Goal: Task Accomplishment & Management: Use online tool/utility

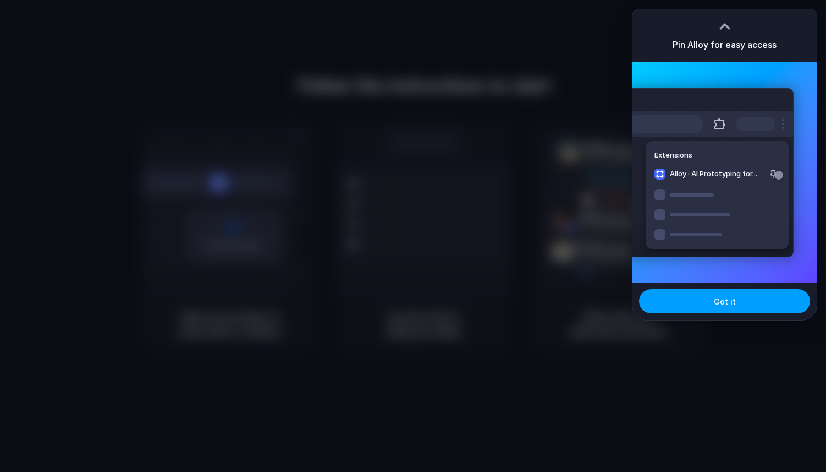
click at [683, 305] on button "Got it" at bounding box center [724, 301] width 171 height 24
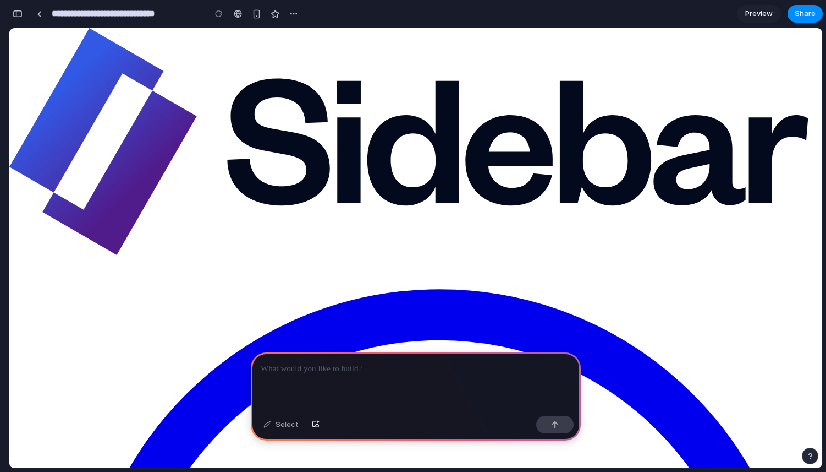
click at [368, 381] on div at bounding box center [416, 381] width 330 height 59
click at [9, 257] on button "Arrow Button Left 1 Streamline Icon: https://streamlinehq.com" at bounding box center [9, 261] width 0 height 8
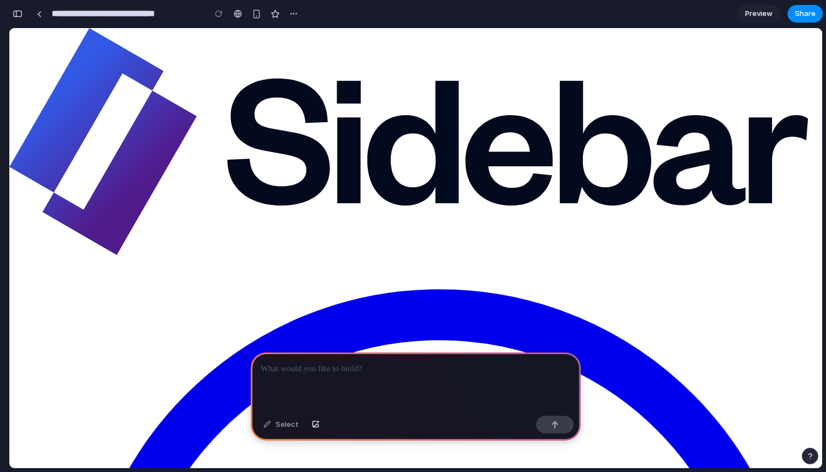
click at [327, 369] on p at bounding box center [416, 368] width 310 height 13
click at [271, 423] on div "Select" at bounding box center [281, 424] width 46 height 18
click at [429, 364] on p at bounding box center [416, 368] width 310 height 13
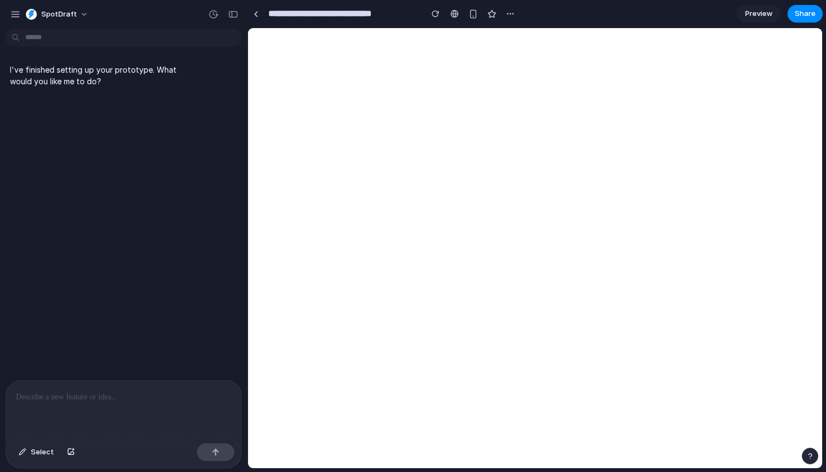
click at [150, 399] on p at bounding box center [124, 396] width 216 height 13
click at [257, 12] on div at bounding box center [256, 14] width 5 height 6
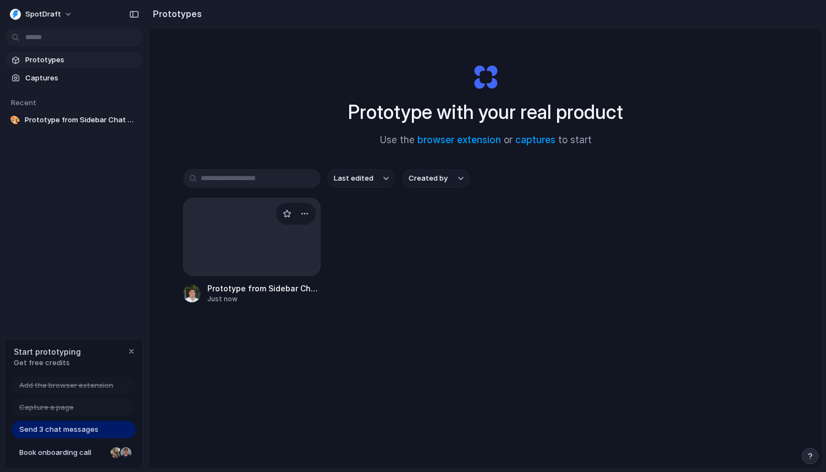
click at [259, 220] on div at bounding box center [252, 237] width 138 height 78
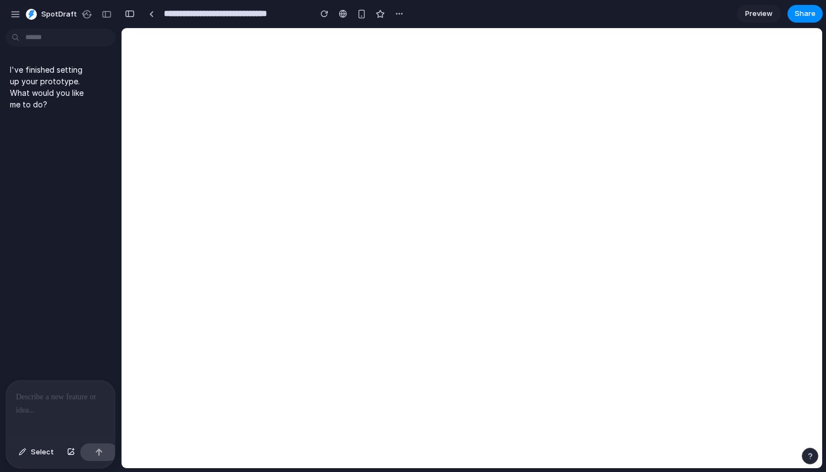
click at [81, 100] on p "I've finished setting up your prototype. What would you like me to do?" at bounding box center [51, 87] width 83 height 46
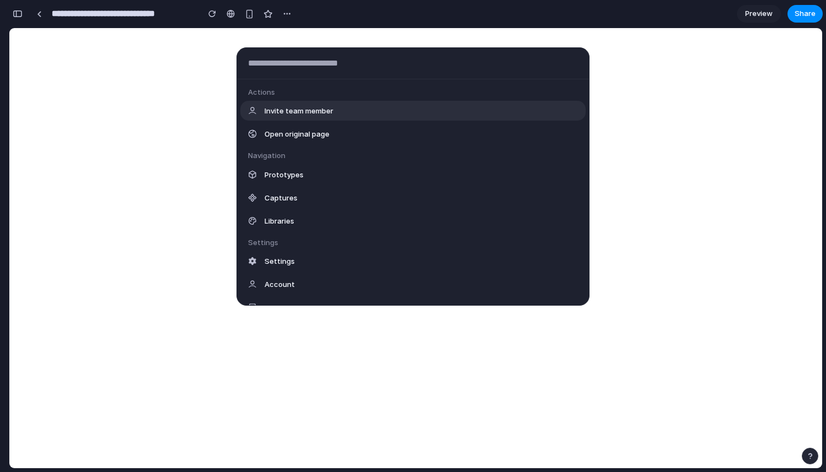
click at [57, 41] on body "**********" at bounding box center [413, 236] width 826 height 472
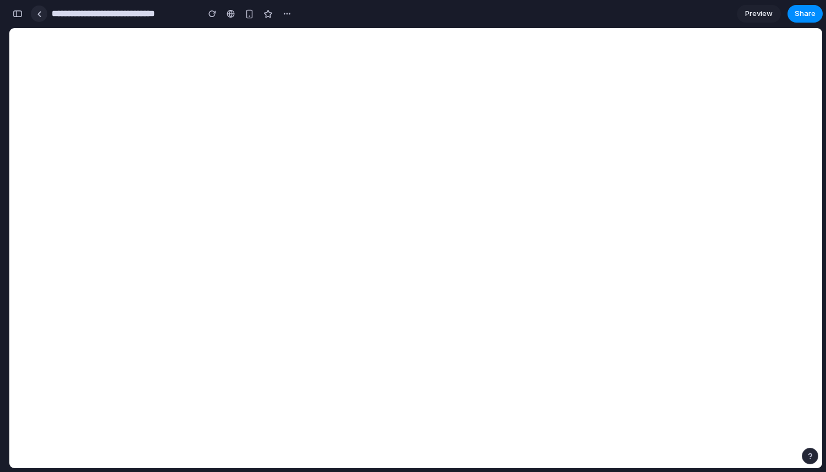
click at [41, 11] on div at bounding box center [39, 14] width 5 height 6
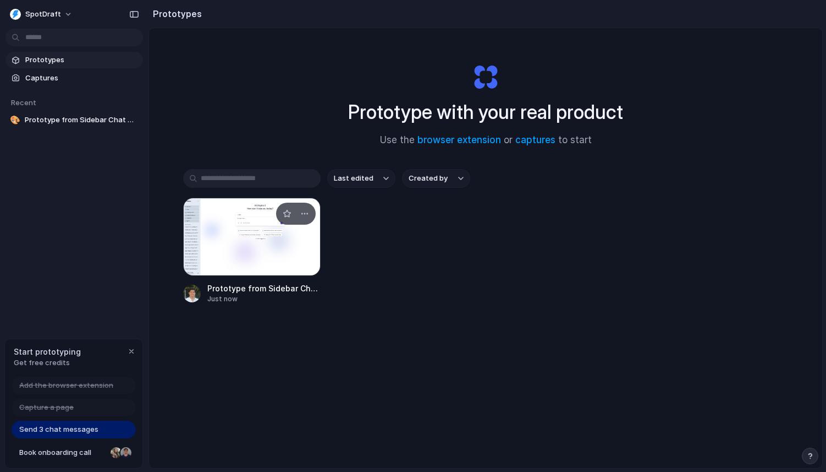
click at [243, 252] on div at bounding box center [252, 237] width 138 height 78
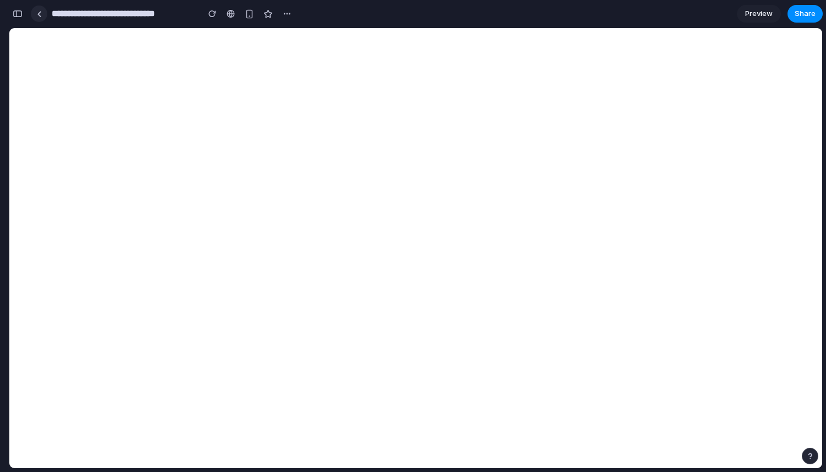
click at [43, 15] on link at bounding box center [39, 14] width 17 height 17
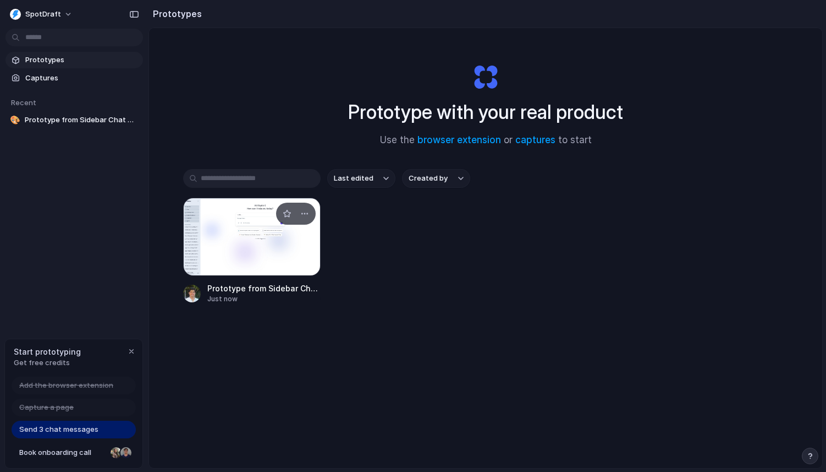
click at [270, 268] on div at bounding box center [252, 237] width 138 height 78
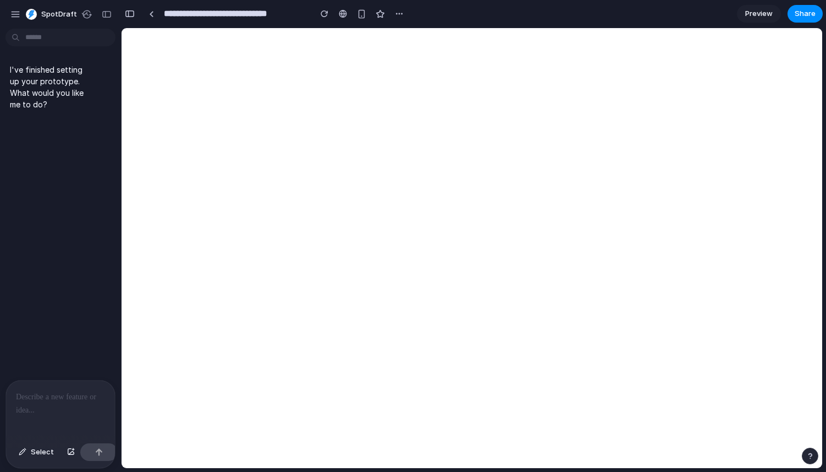
click at [60, 399] on p at bounding box center [60, 396] width 89 height 13
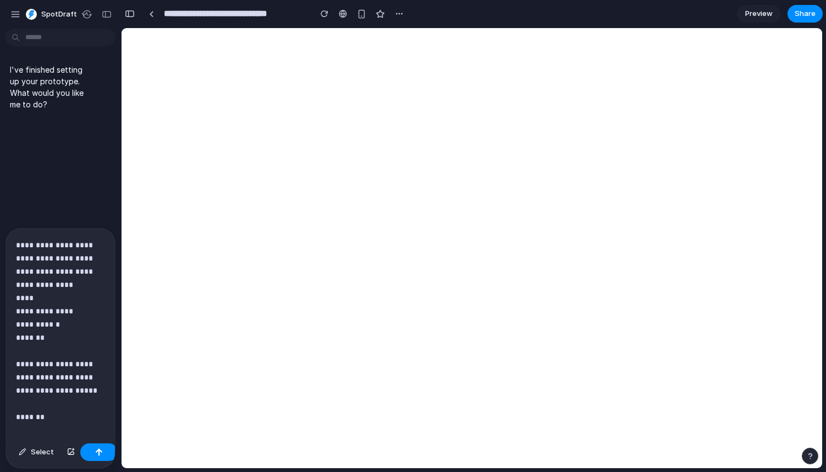
scroll to position [46, 0]
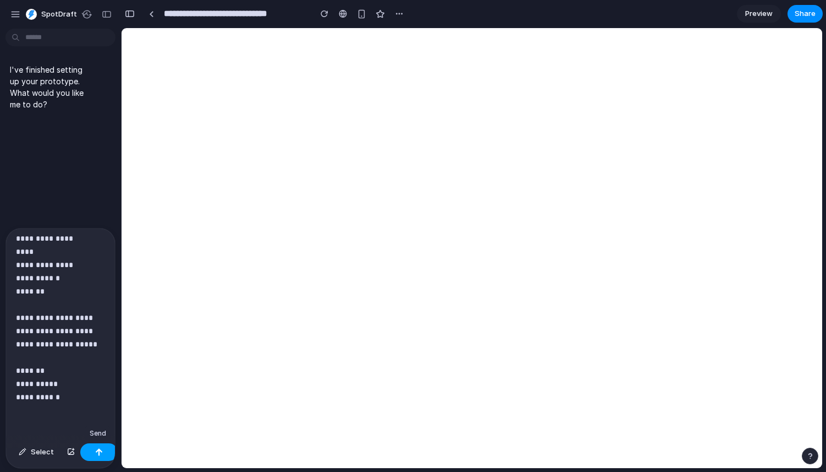
click at [97, 447] on button "button" at bounding box center [98, 452] width 37 height 18
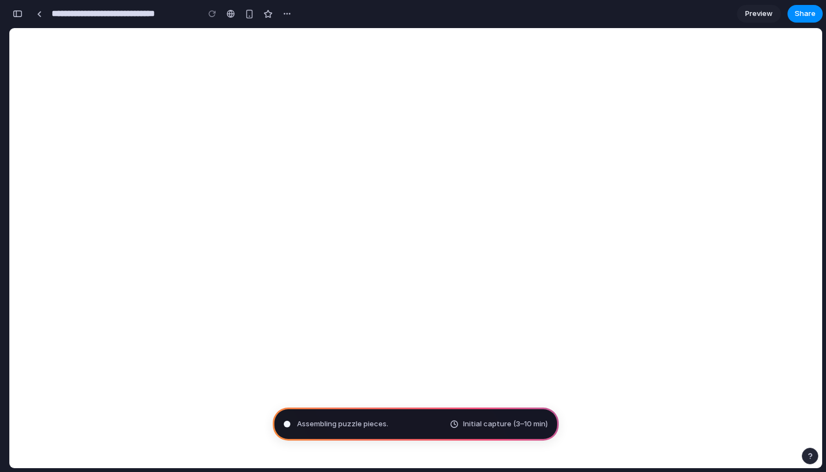
type input "**********"
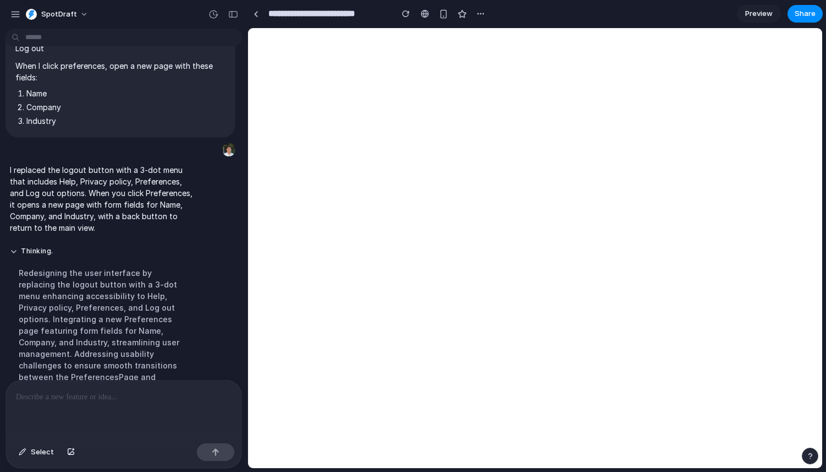
scroll to position [87, 0]
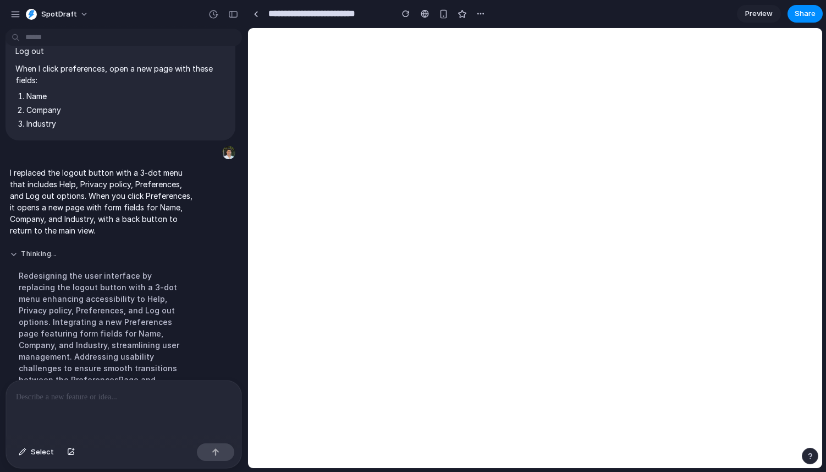
click at [11, 255] on button "Thinking ..." at bounding box center [102, 253] width 184 height 9
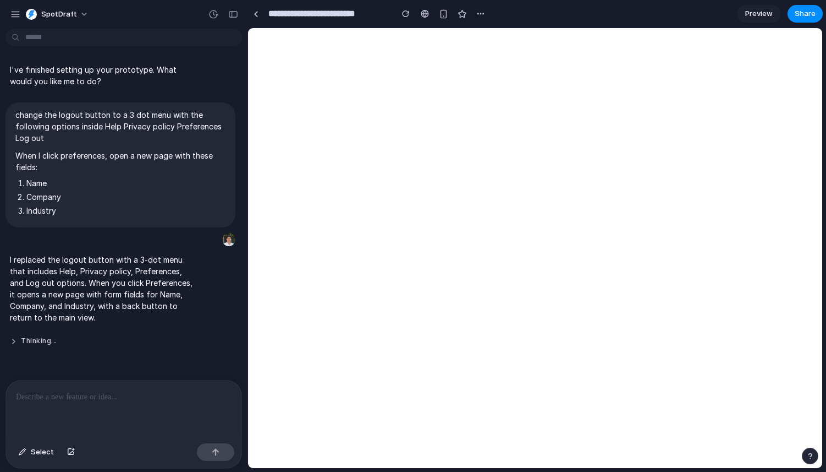
click at [19, 337] on button "Thinking ..." at bounding box center [102, 340] width 184 height 9
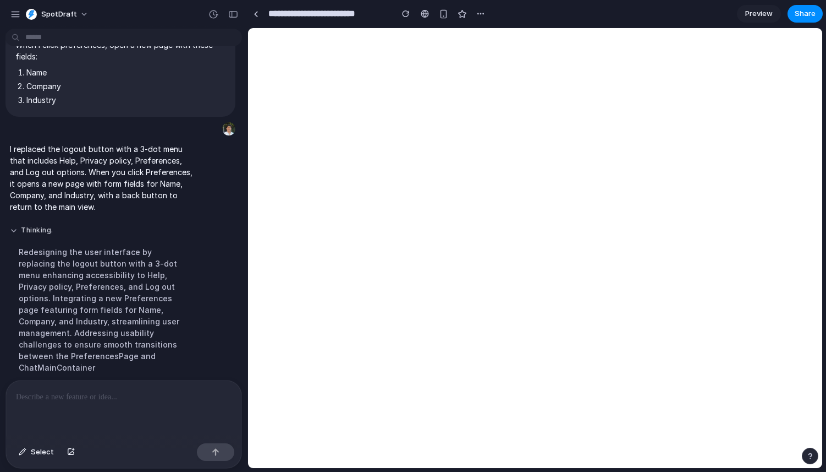
click at [15, 227] on button "Thinking ." at bounding box center [102, 230] width 184 height 9
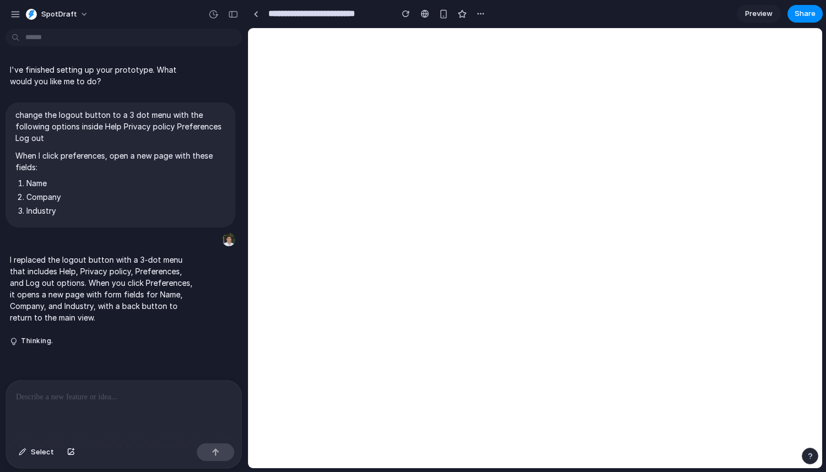
click at [152, 409] on div at bounding box center [123, 409] width 235 height 58
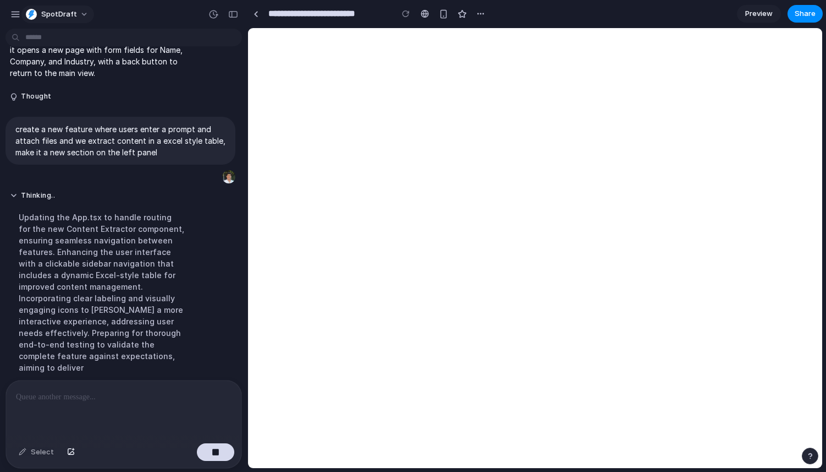
scroll to position [281, 0]
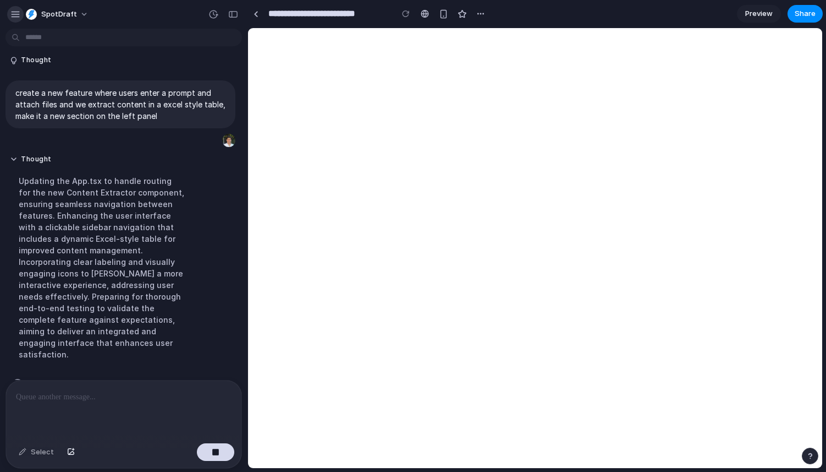
click at [12, 10] on div "button" at bounding box center [15, 14] width 10 height 10
click at [13, 14] on div "button" at bounding box center [15, 14] width 10 height 10
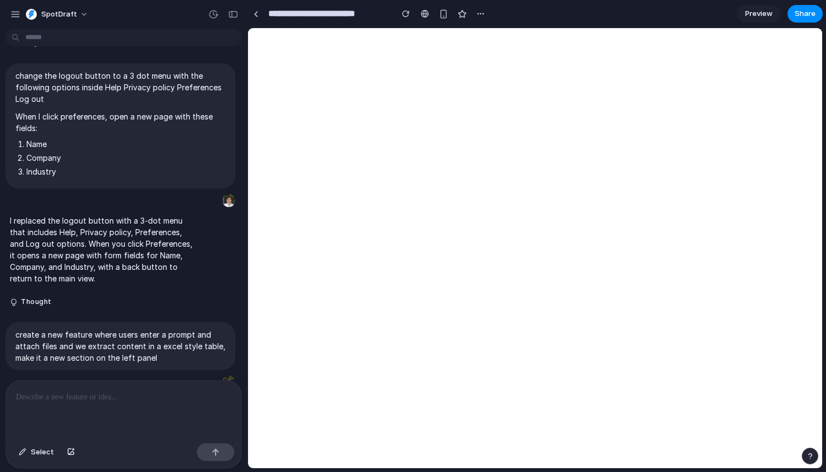
scroll to position [0, 0]
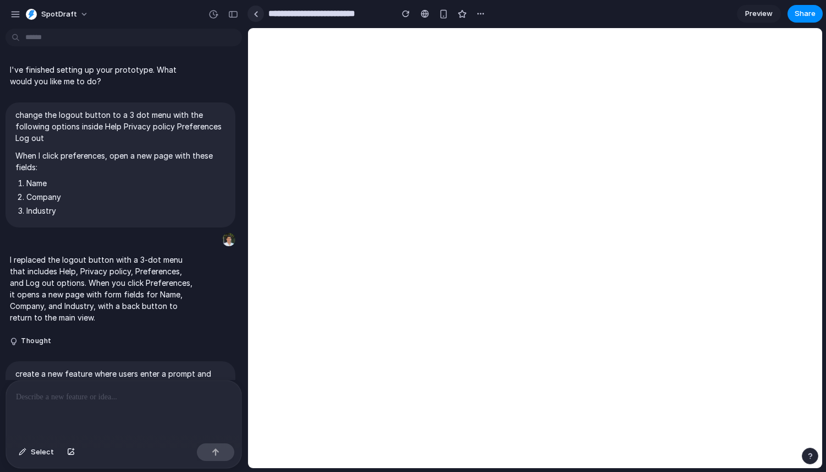
click at [257, 17] on div at bounding box center [256, 14] width 5 height 6
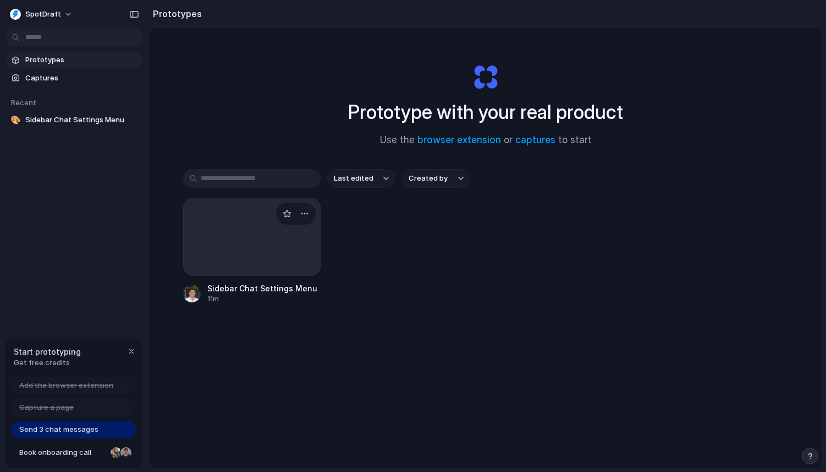
click at [226, 226] on div at bounding box center [252, 237] width 138 height 78
